Goal: Task Accomplishment & Management: Manage account settings

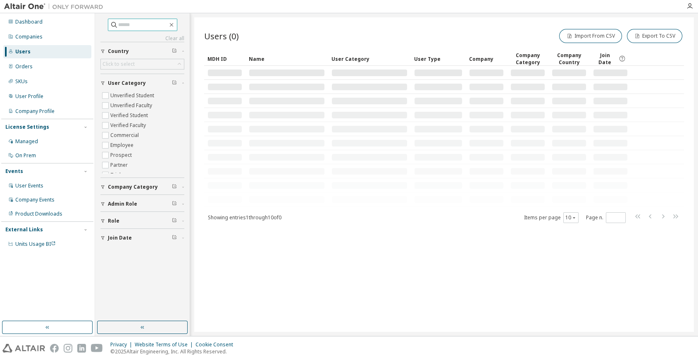
click at [125, 22] on input "text" at bounding box center [143, 25] width 50 height 8
paste input "**********"
type input "**********"
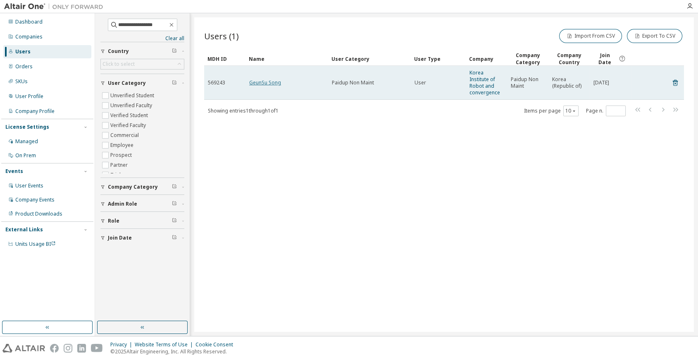
click at [260, 82] on link "GeunSu Song" at bounding box center [265, 82] width 32 height 7
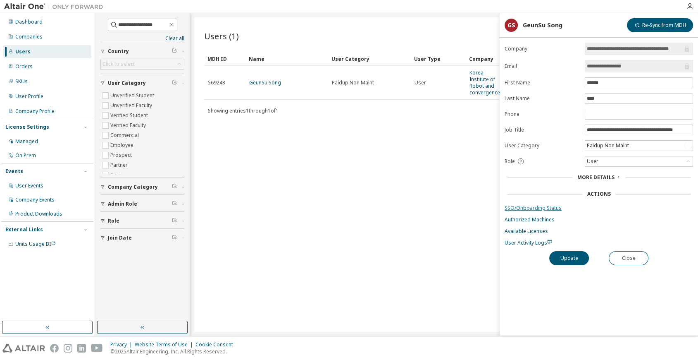
click at [538, 205] on link "SSO/Onboarding Status" at bounding box center [599, 208] width 188 height 7
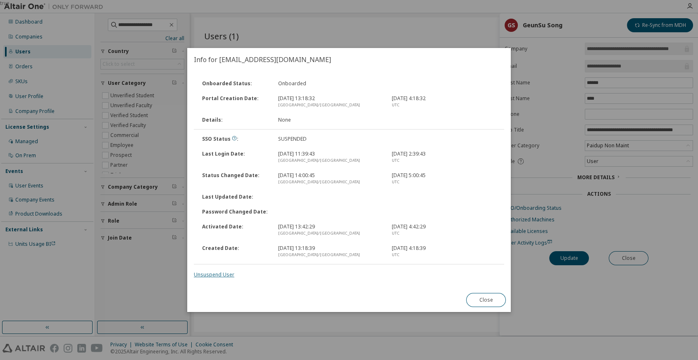
click at [225, 273] on link "Unsuspend User" at bounding box center [214, 274] width 40 height 7
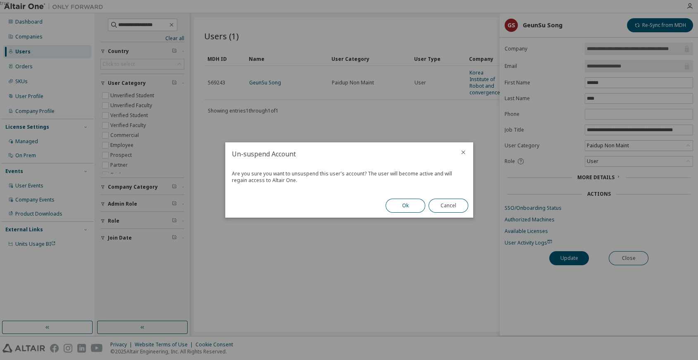
click at [409, 207] on button "Ok" at bounding box center [406, 205] width 40 height 14
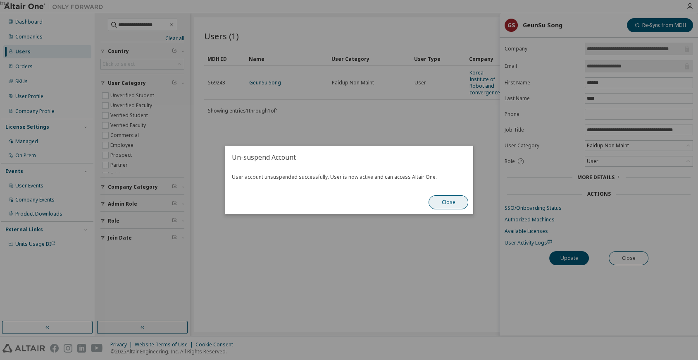
click at [467, 199] on button "Close" at bounding box center [449, 202] width 40 height 14
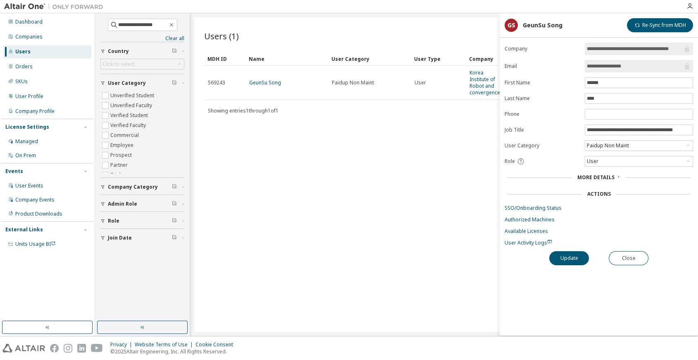
click at [510, 200] on form "**********" at bounding box center [599, 144] width 188 height 203
click at [513, 205] on link "SSO/Onboarding Status" at bounding box center [599, 208] width 188 height 7
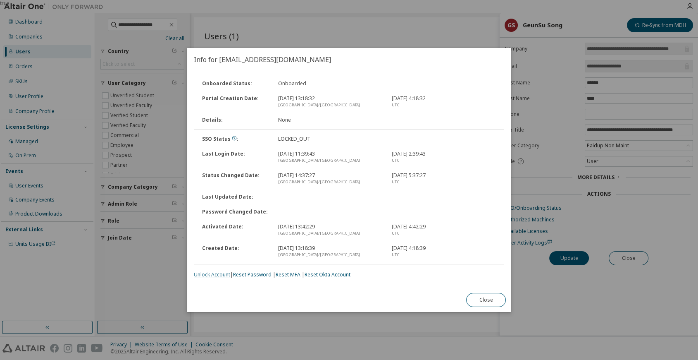
click at [215, 274] on link "Unlock Account" at bounding box center [212, 274] width 36 height 7
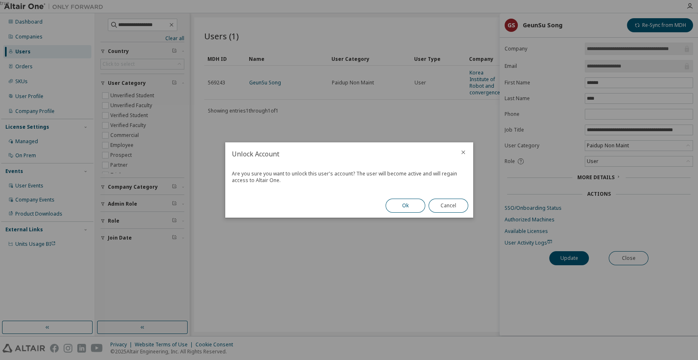
click at [392, 205] on button "Ok" at bounding box center [406, 205] width 40 height 14
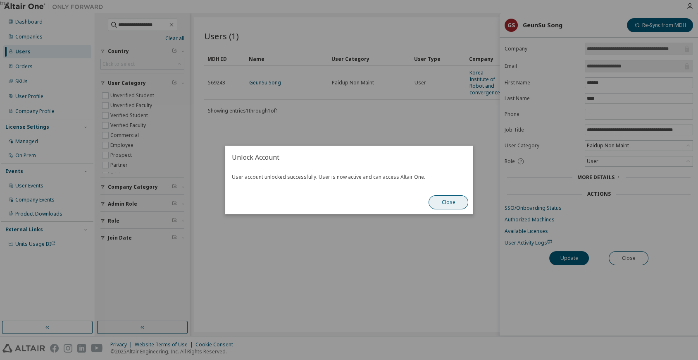
click at [464, 199] on button "Close" at bounding box center [449, 202] width 40 height 14
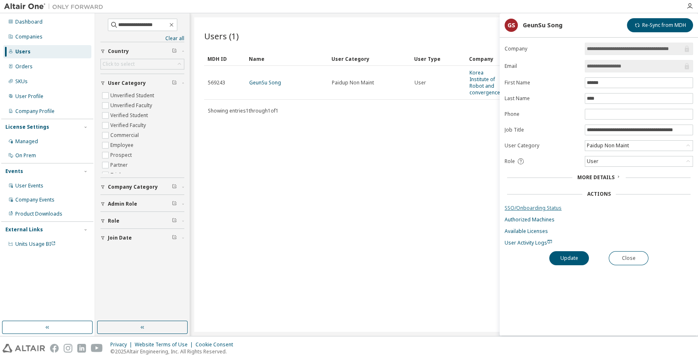
click at [561, 205] on link "SSO/Onboarding Status" at bounding box center [599, 208] width 188 height 7
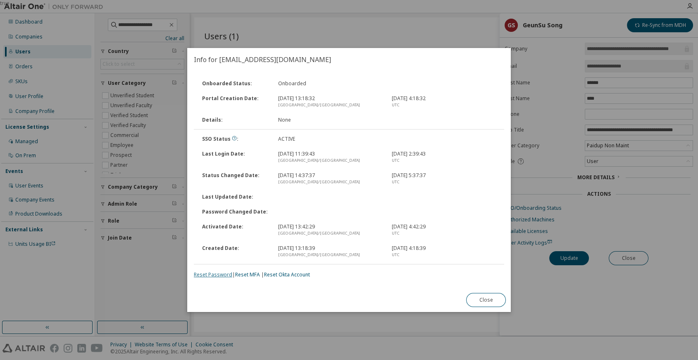
click at [213, 276] on link "Reset Password" at bounding box center [213, 274] width 38 height 7
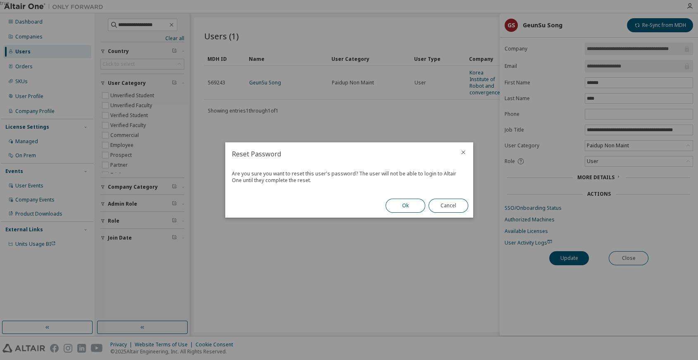
click at [391, 207] on button "Ok" at bounding box center [406, 205] width 40 height 14
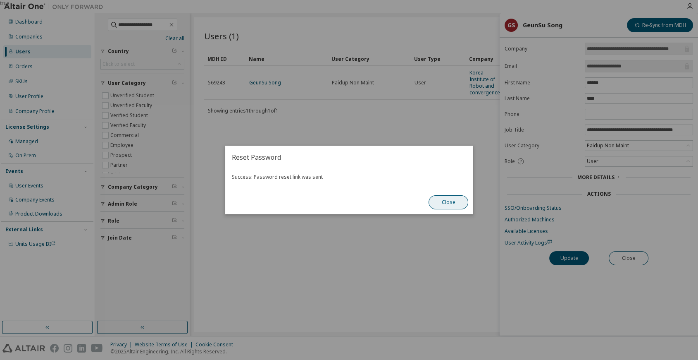
click at [455, 206] on button "Close" at bounding box center [449, 202] width 40 height 14
